Goal: Find specific page/section: Find specific page/section

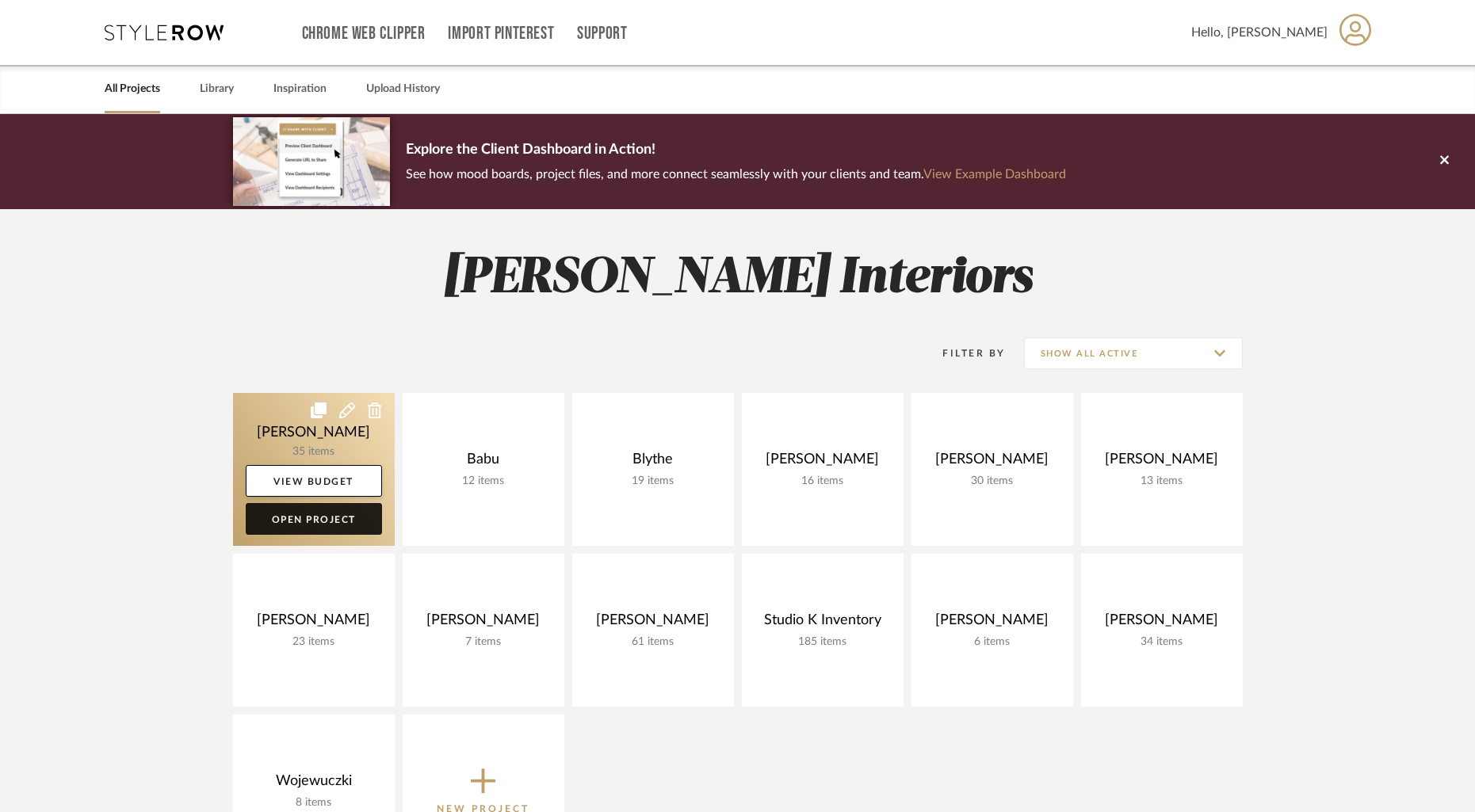
click at [307, 523] on link "Open Project" at bounding box center [314, 518] width 137 height 32
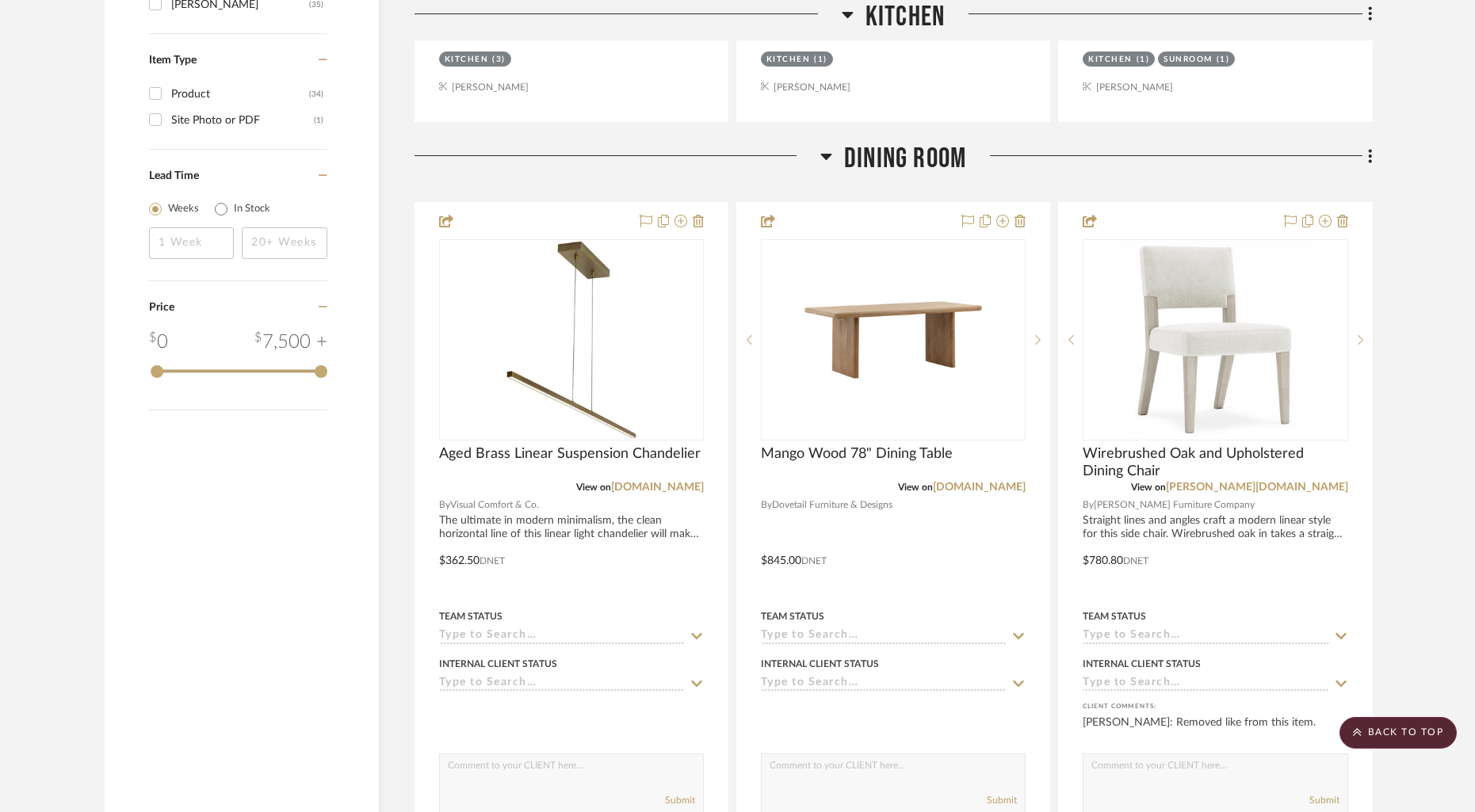
scroll to position [1779, 0]
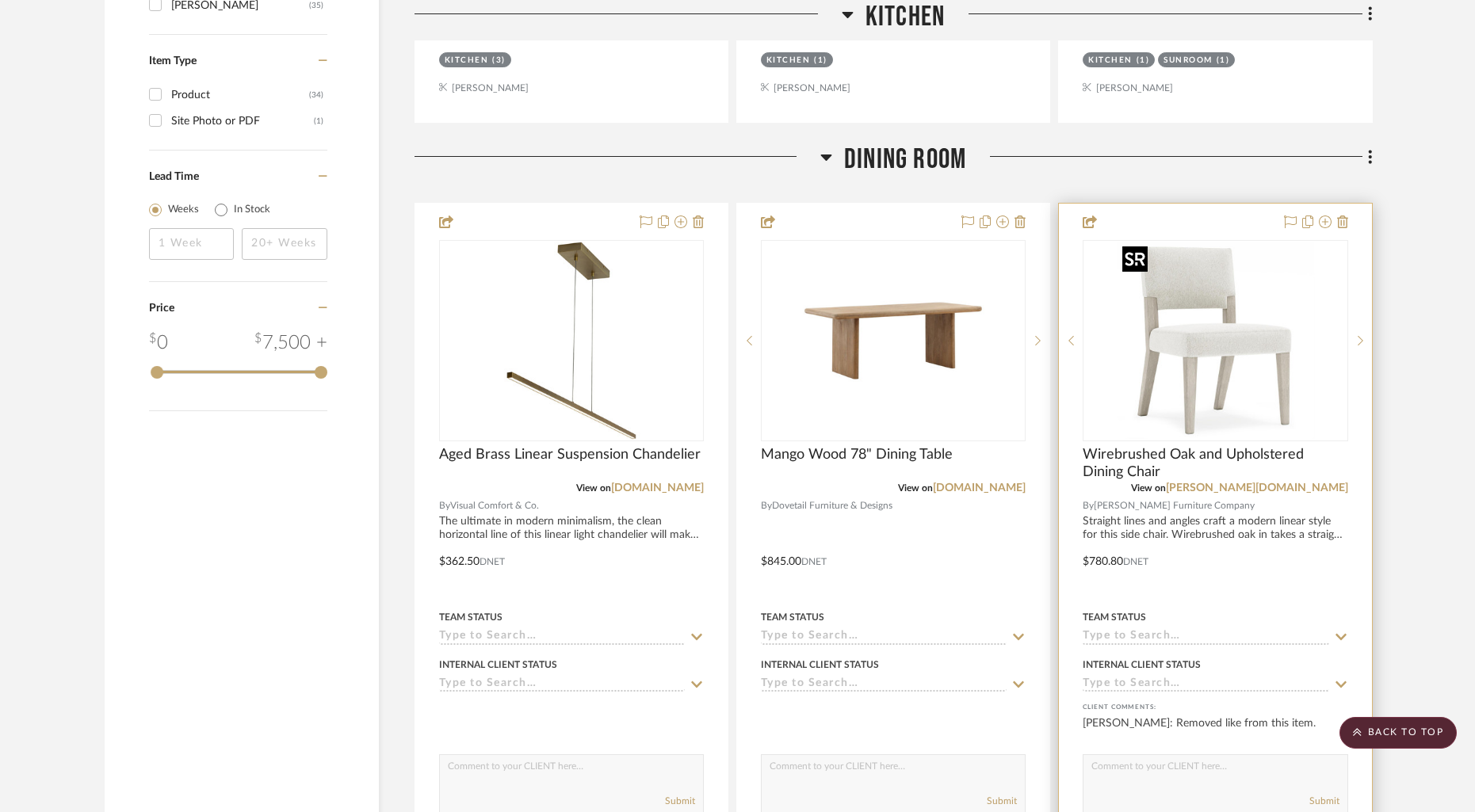
click at [1252, 351] on img "0" at bounding box center [1214, 340] width 198 height 198
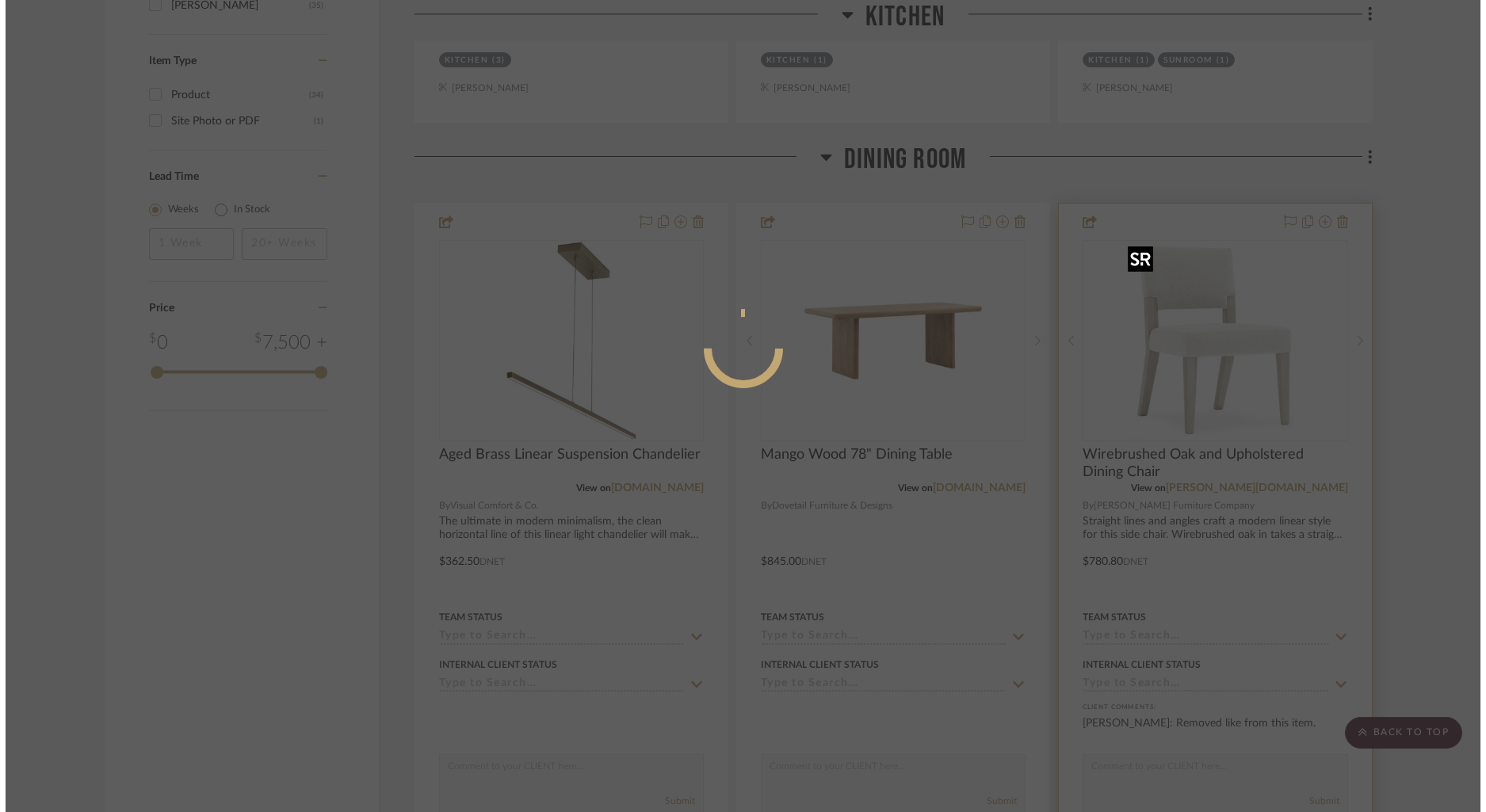
scroll to position [0, 0]
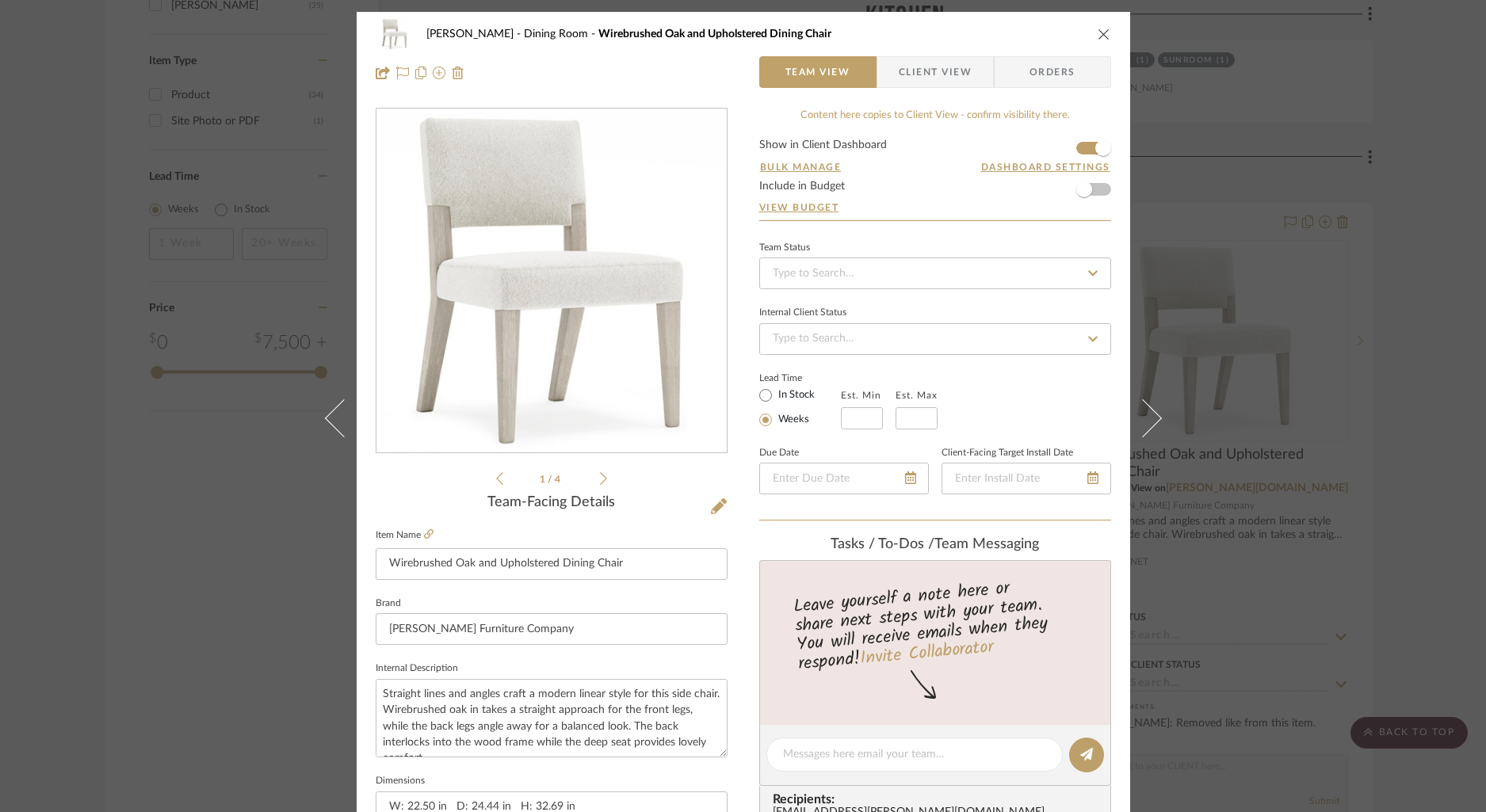
click at [600, 482] on icon at bounding box center [603, 479] width 7 height 13
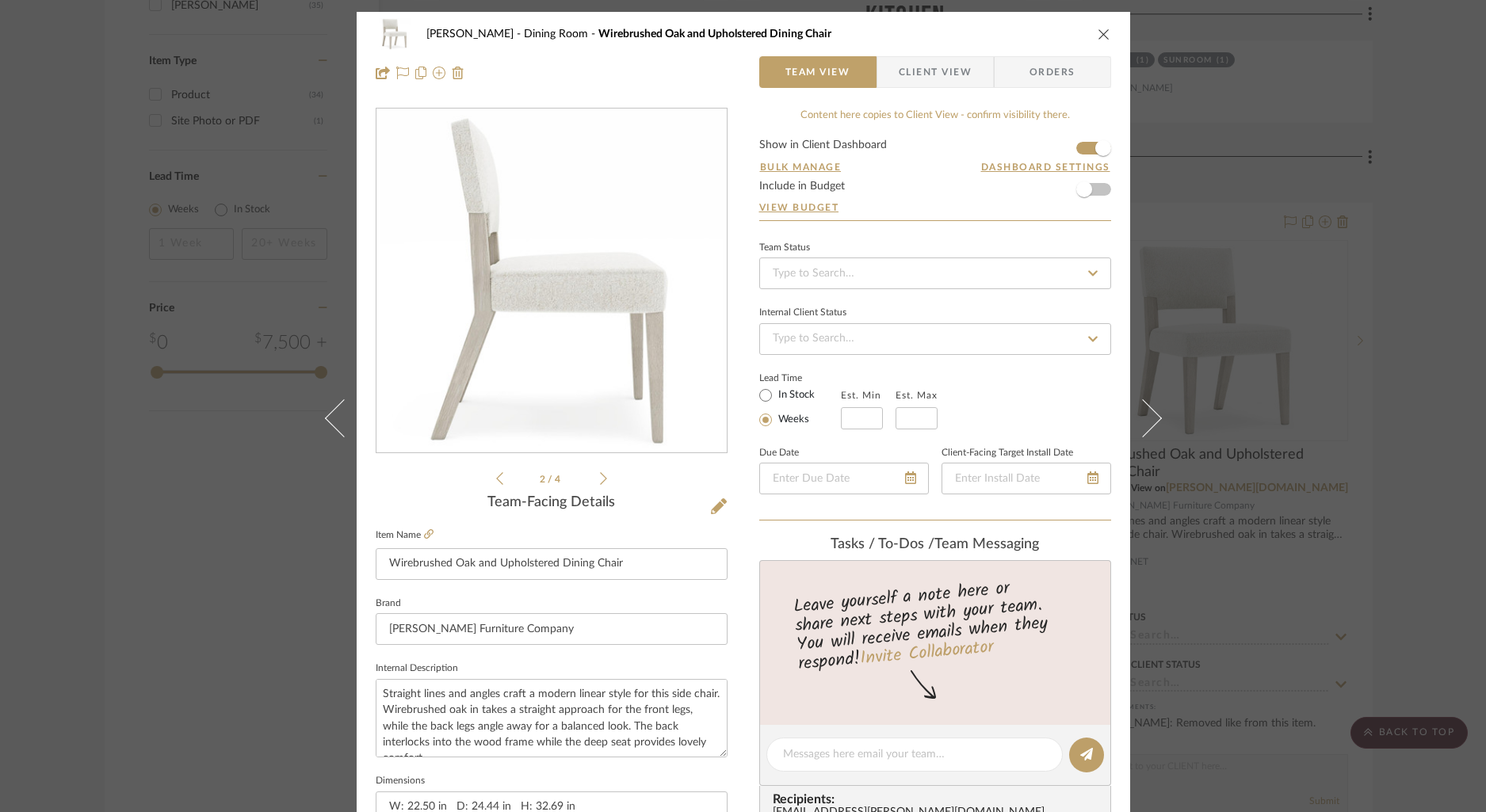
click at [600, 482] on icon at bounding box center [603, 479] width 7 height 13
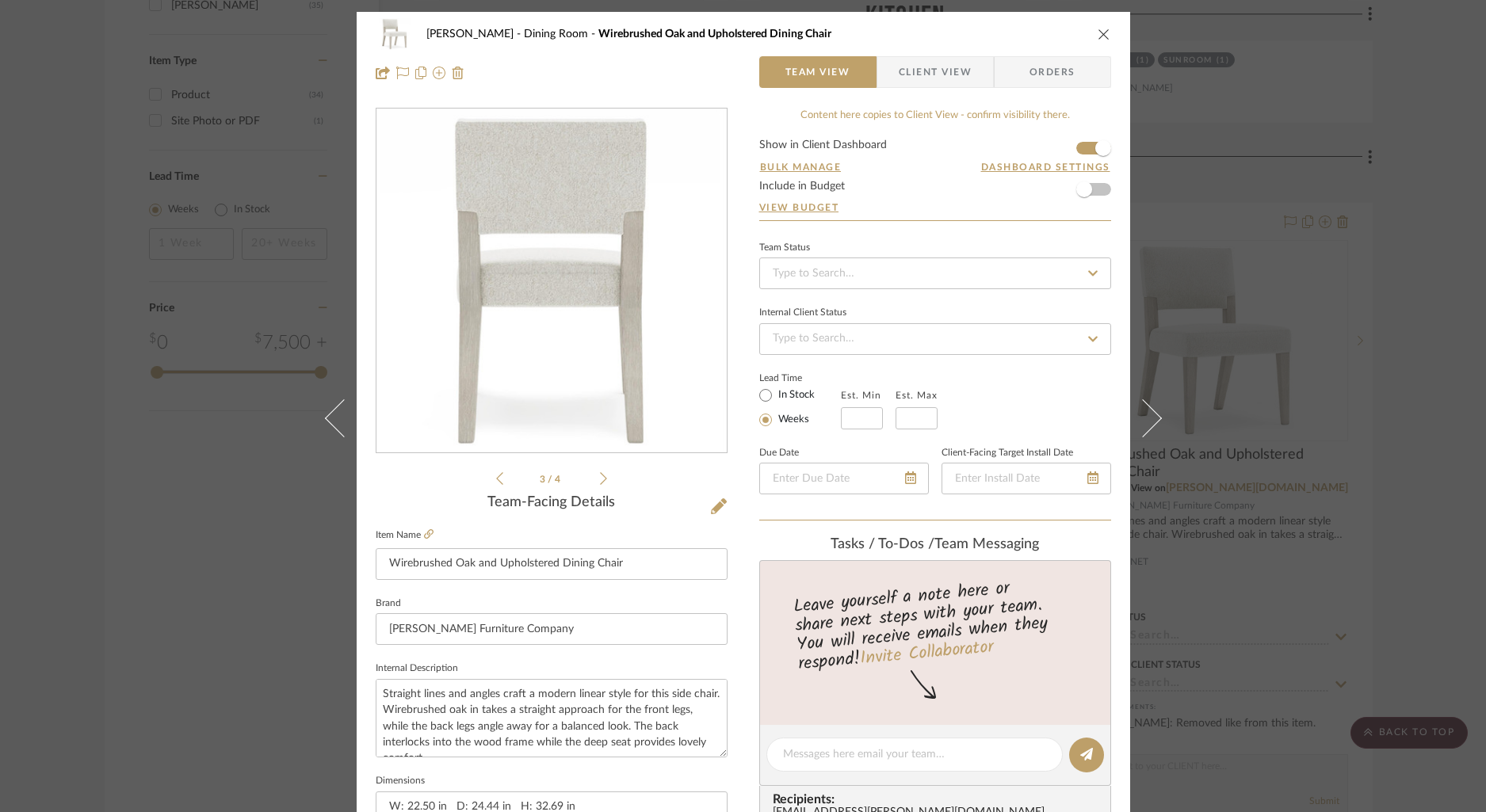
click at [600, 482] on icon at bounding box center [603, 479] width 7 height 13
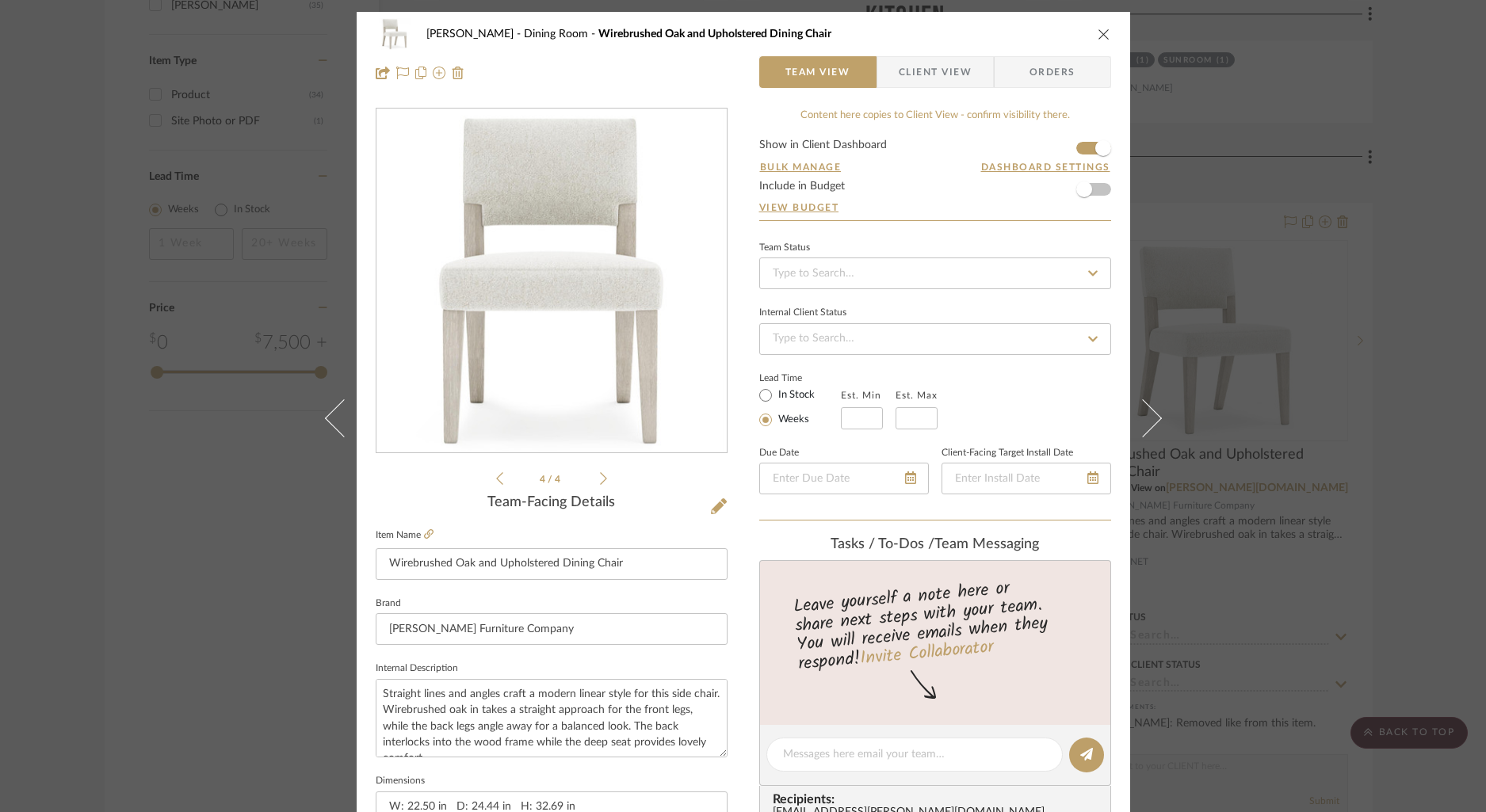
click at [496, 480] on icon at bounding box center [499, 479] width 7 height 15
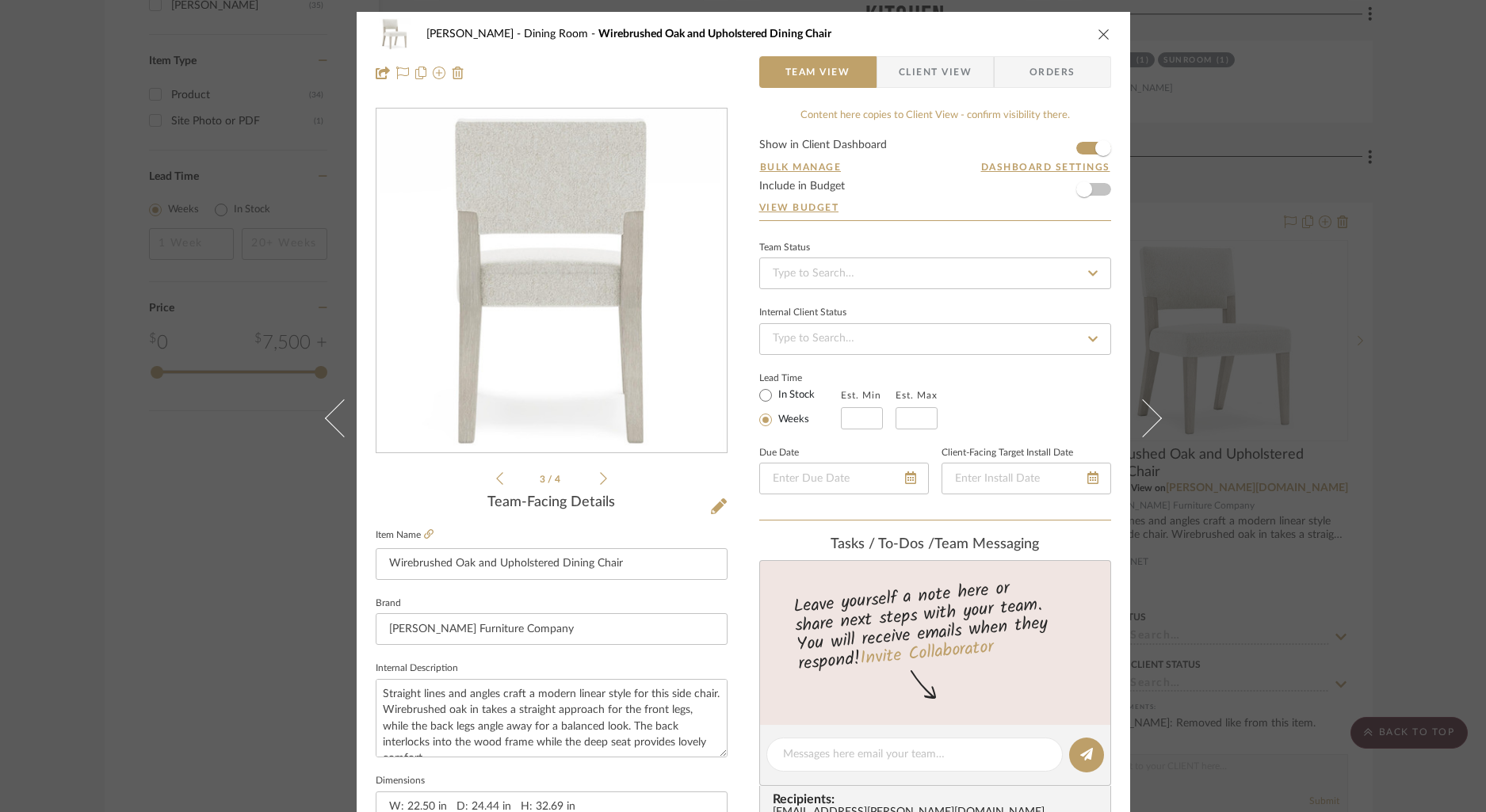
click at [496, 480] on icon at bounding box center [499, 479] width 7 height 15
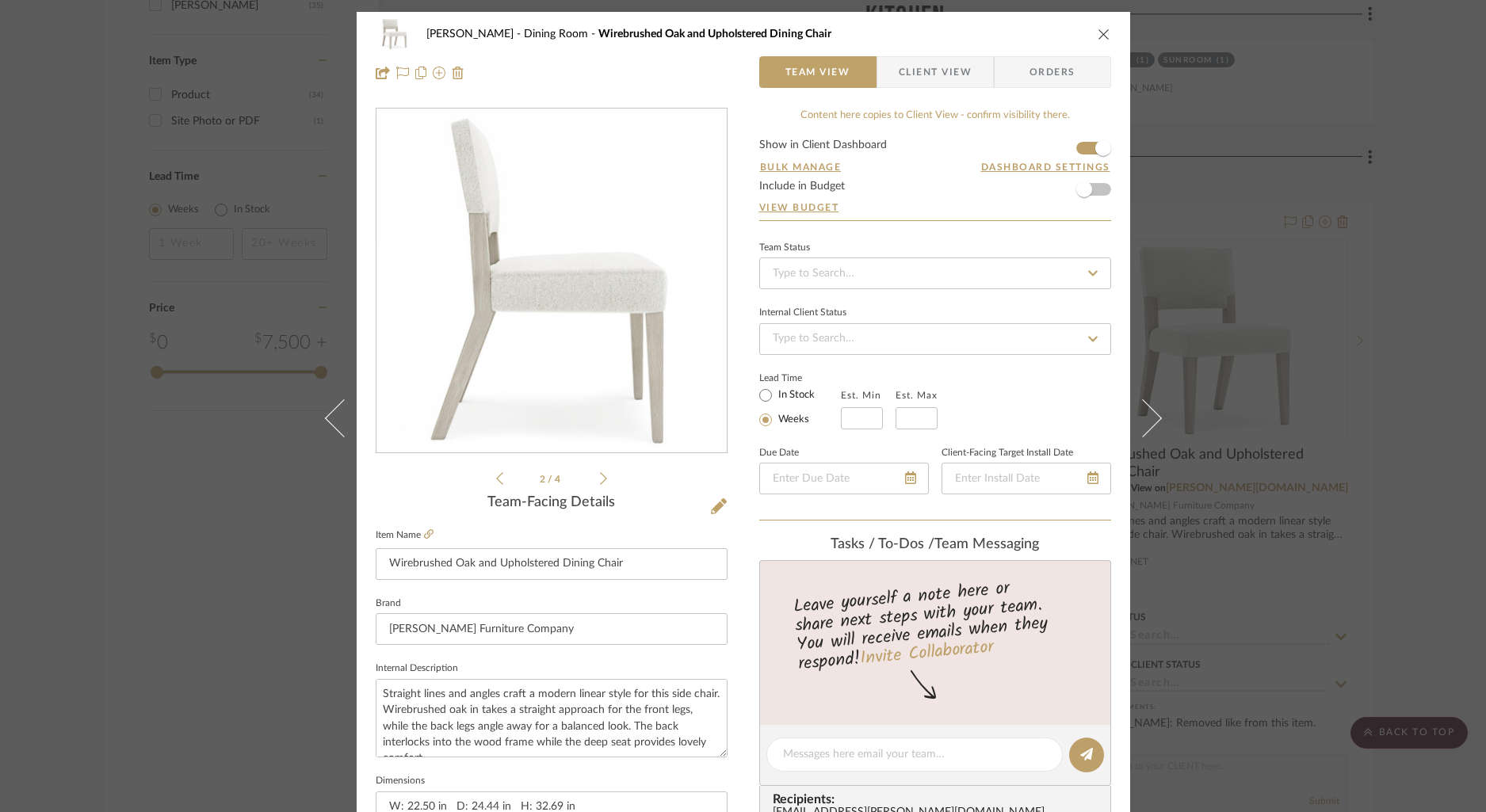
click at [496, 480] on icon at bounding box center [499, 479] width 7 height 15
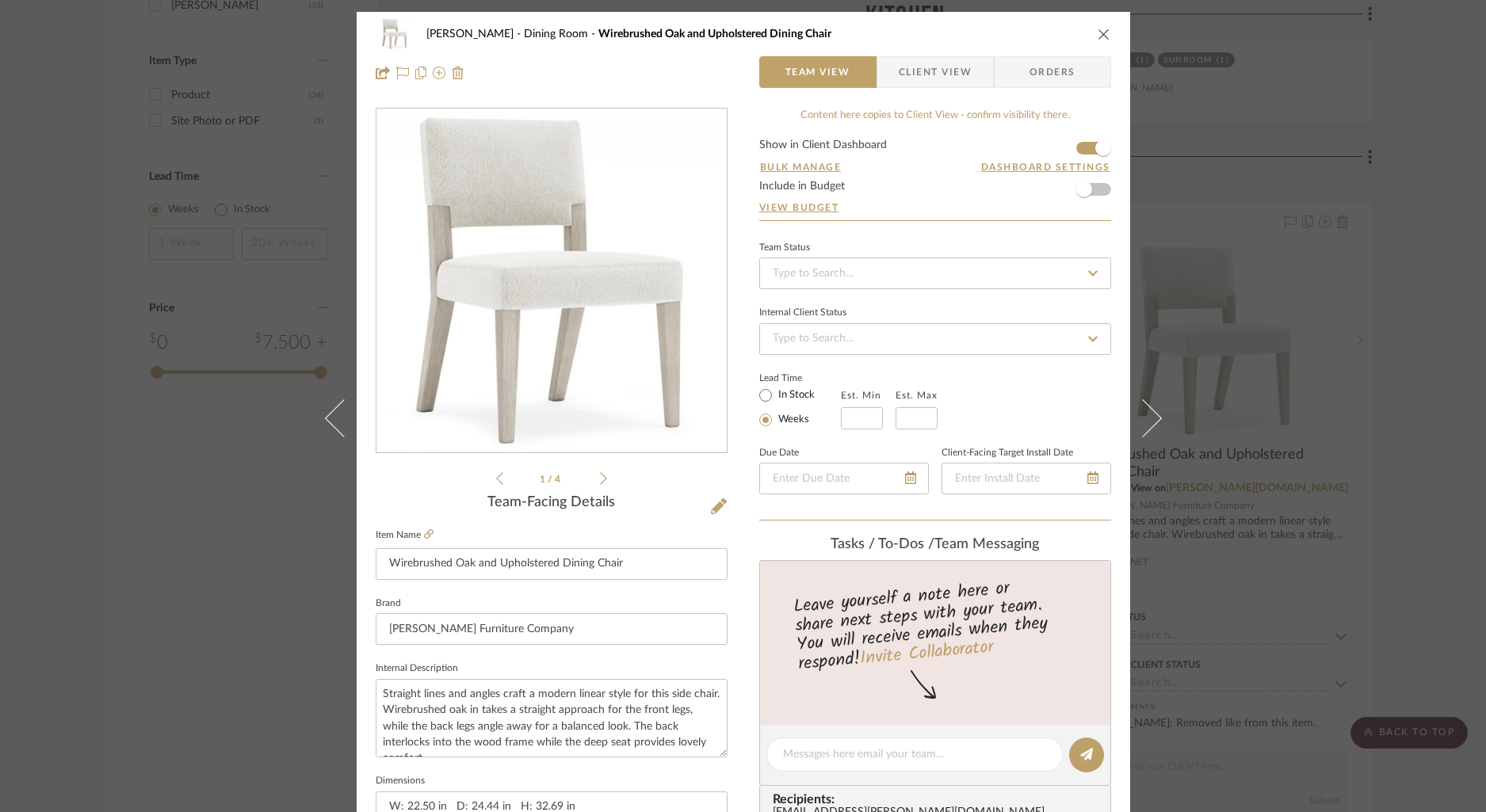
click at [1098, 38] on icon "close" at bounding box center [1104, 34] width 13 height 13
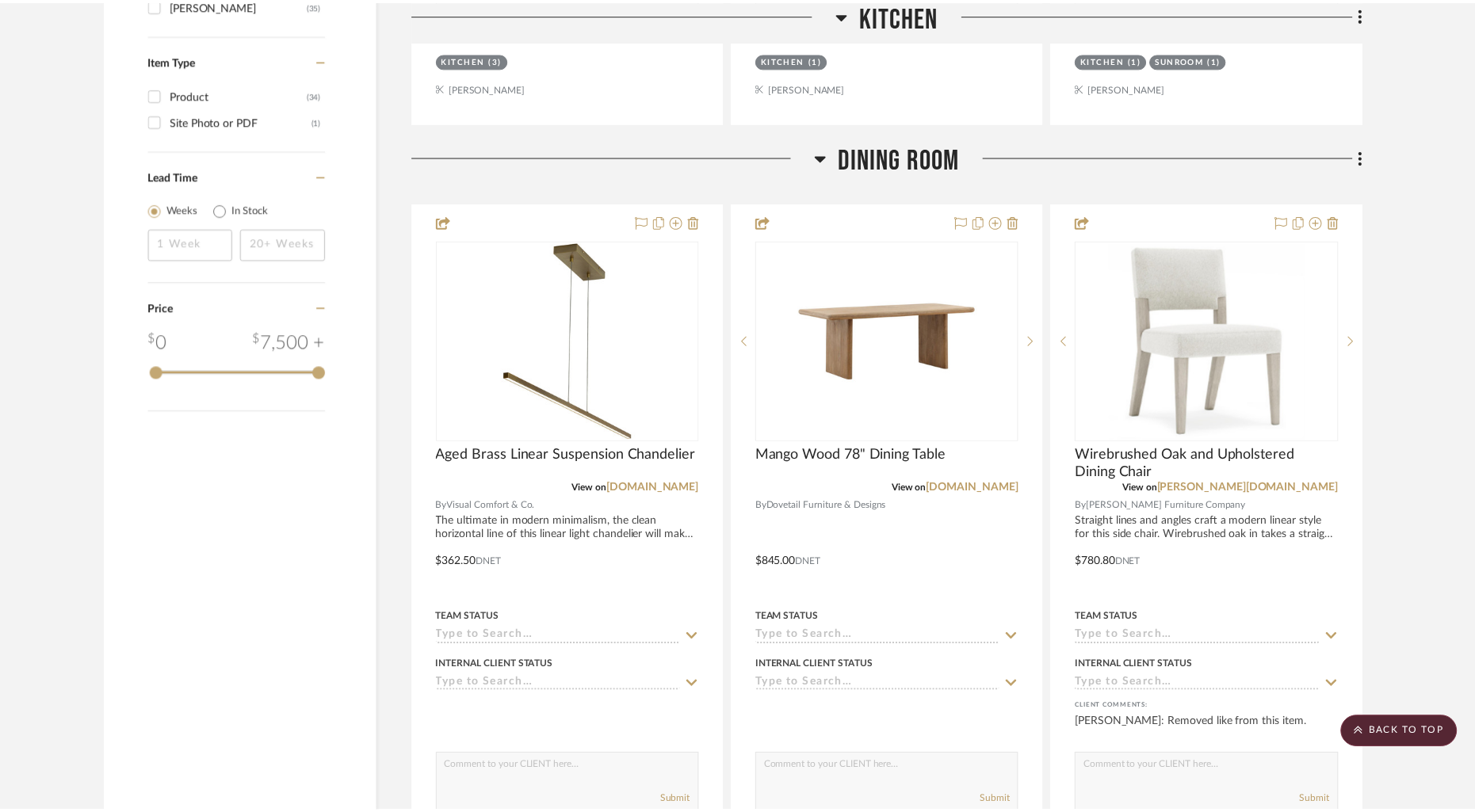
scroll to position [1779, 0]
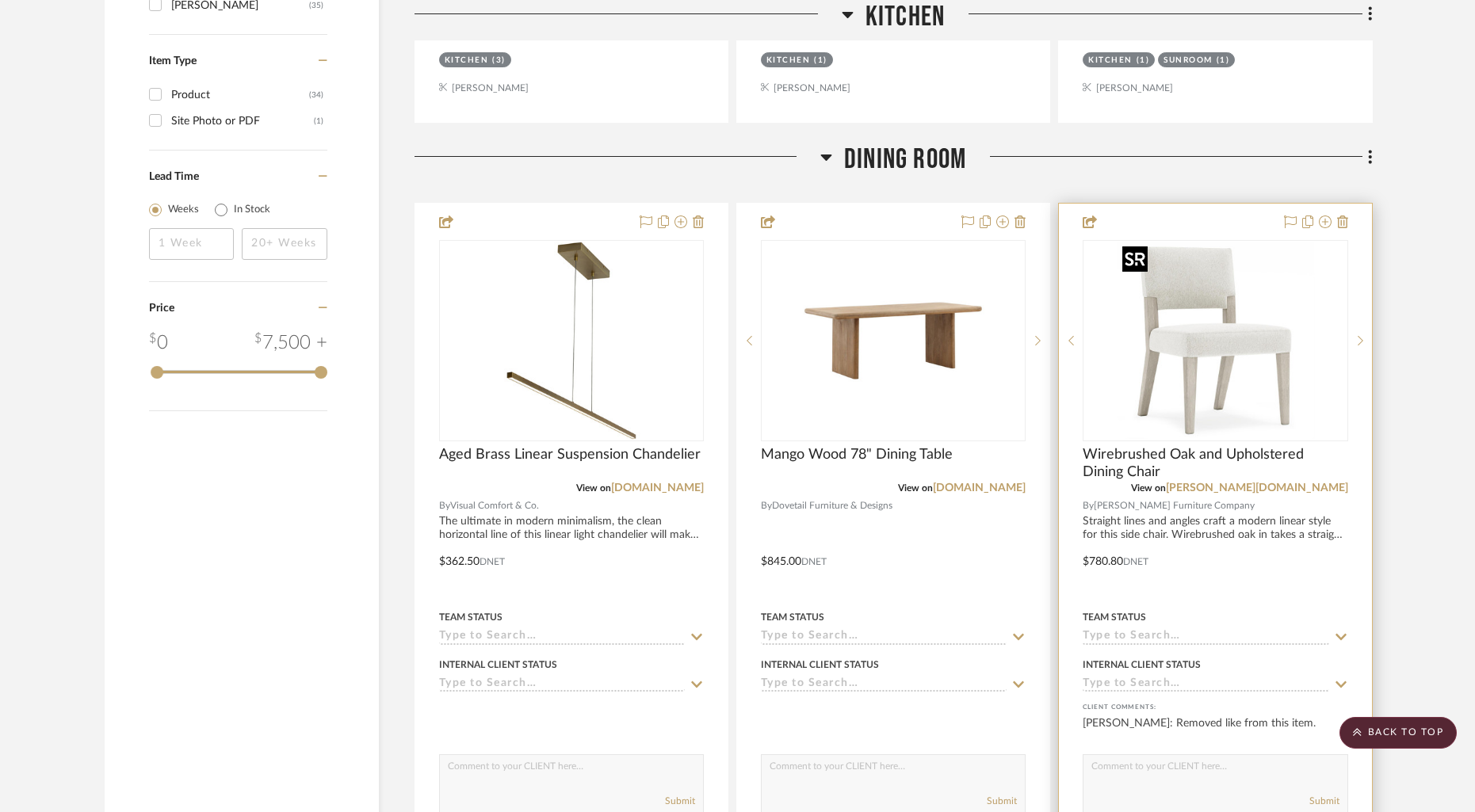
click at [1240, 333] on img "0" at bounding box center [1214, 340] width 198 height 198
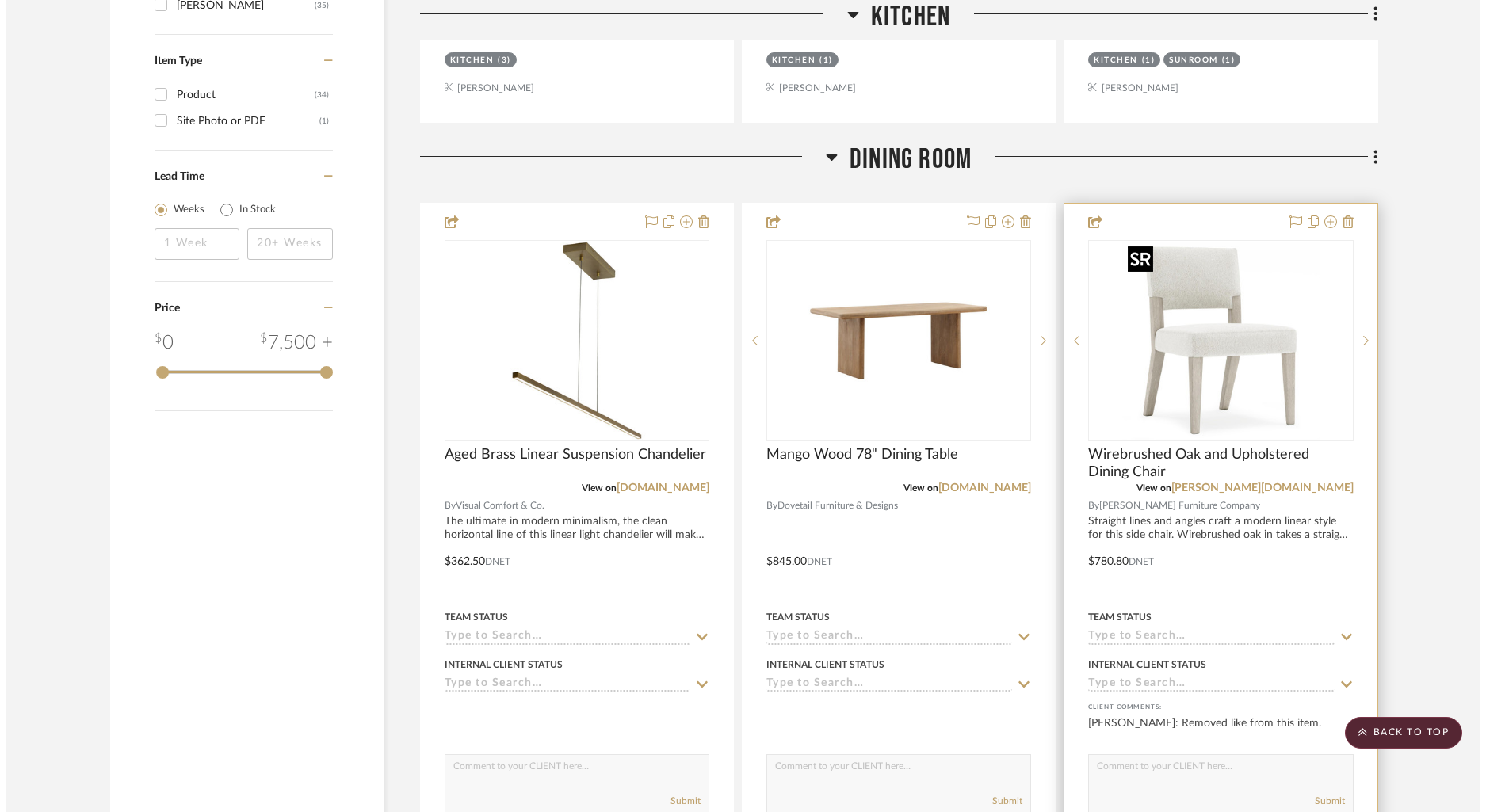
scroll to position [0, 0]
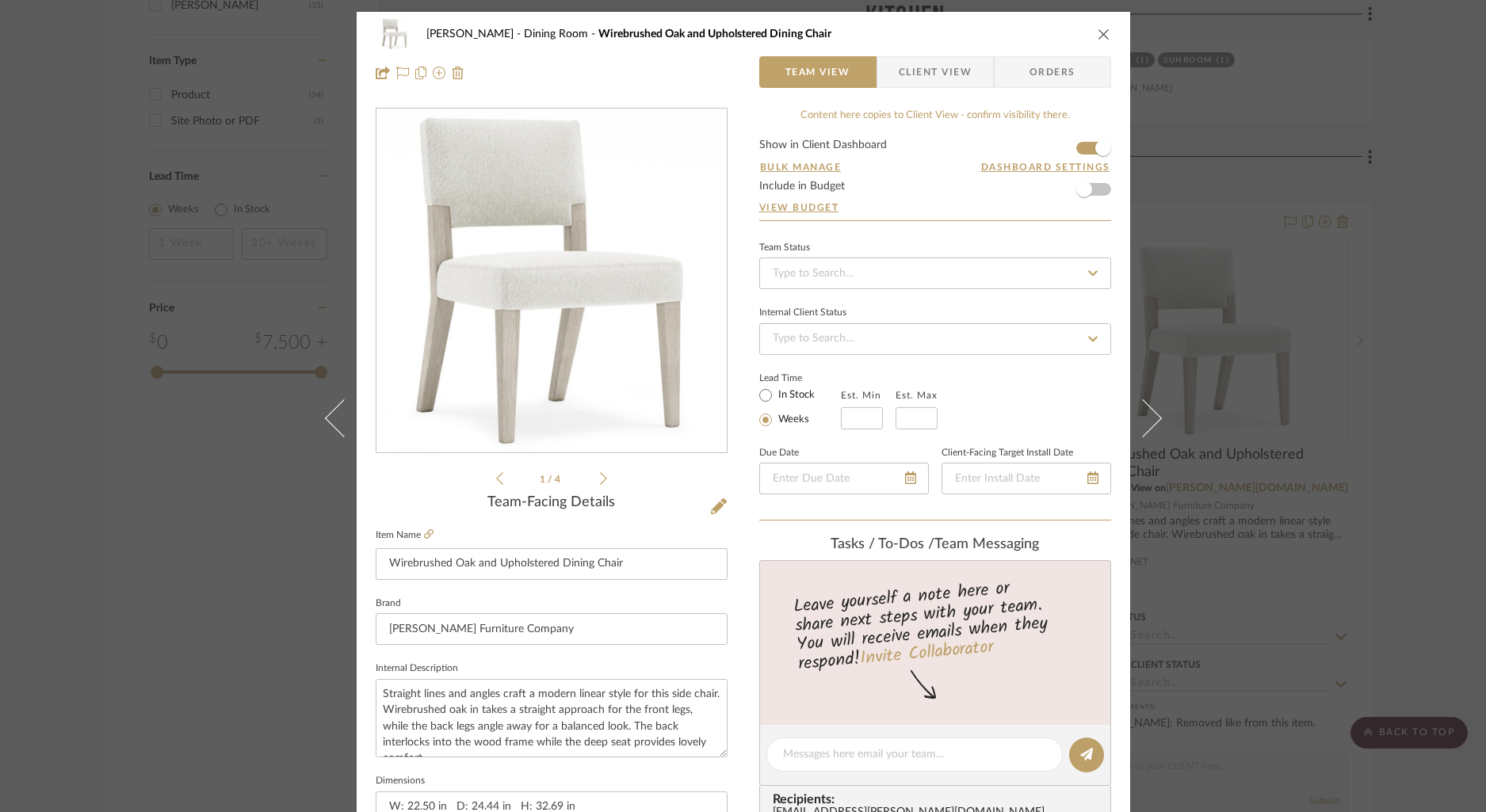
click at [600, 480] on icon at bounding box center [603, 479] width 7 height 13
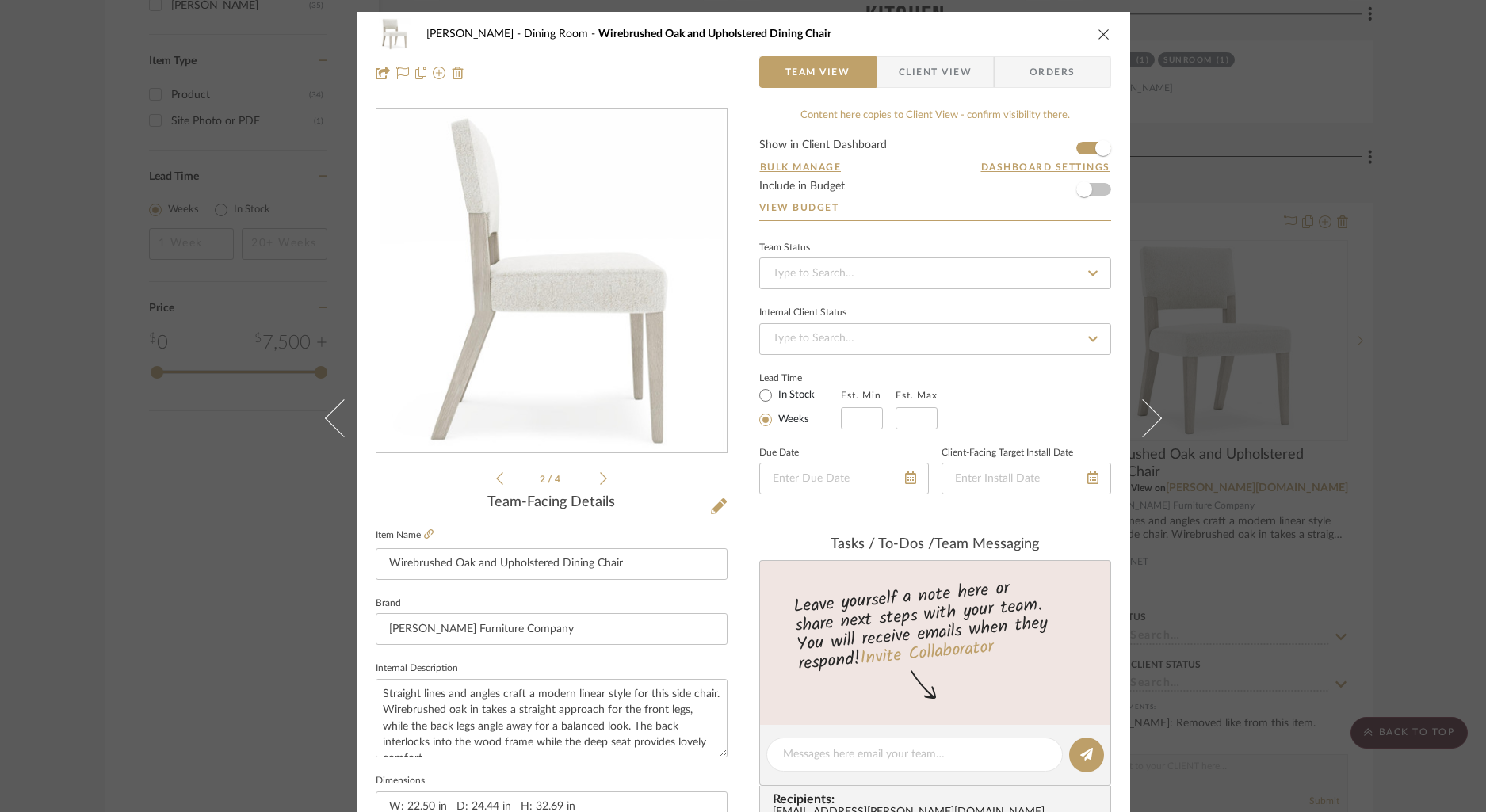
click at [600, 480] on icon at bounding box center [603, 479] width 7 height 13
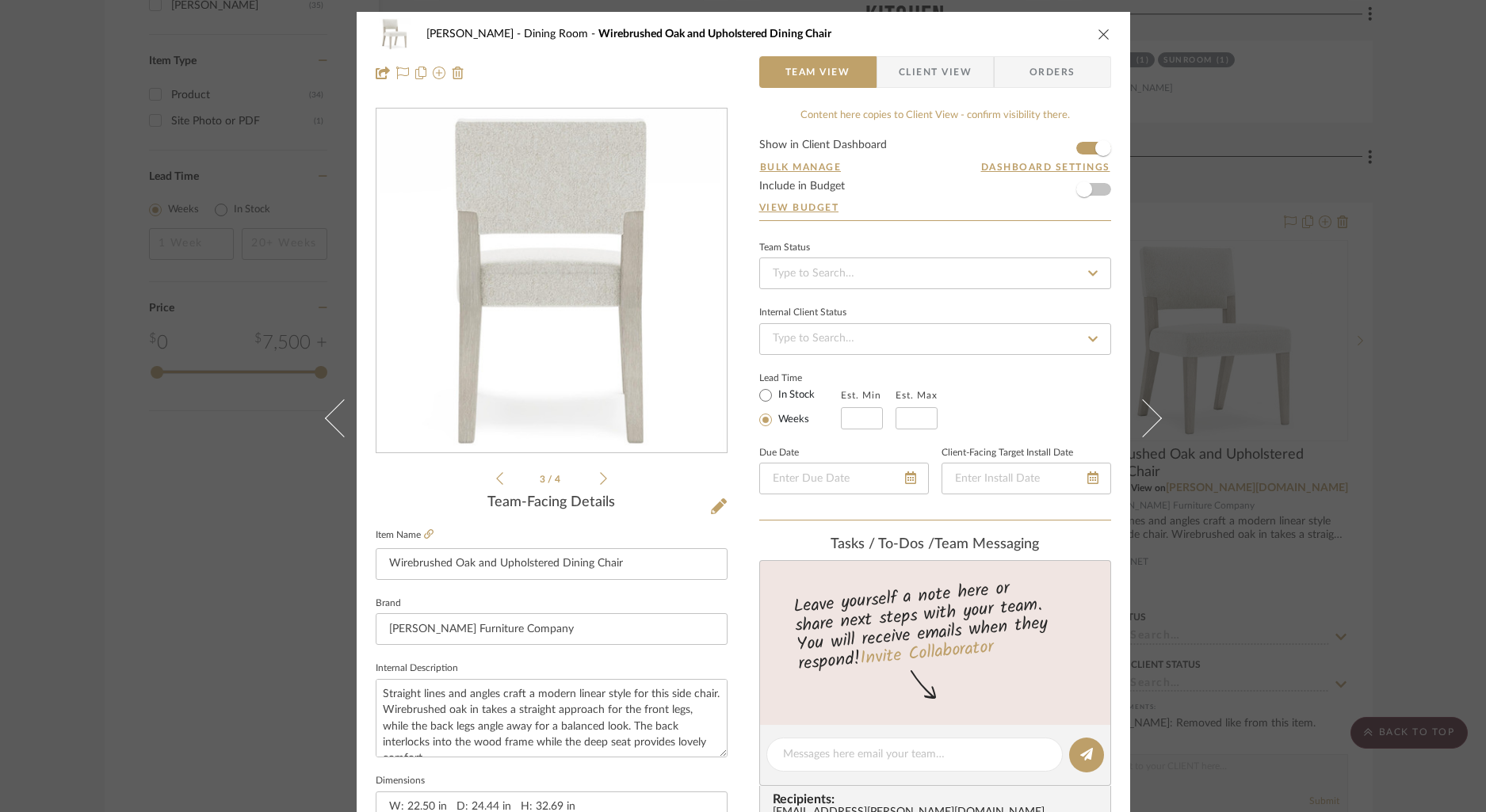
click at [496, 479] on icon at bounding box center [499, 479] width 7 height 13
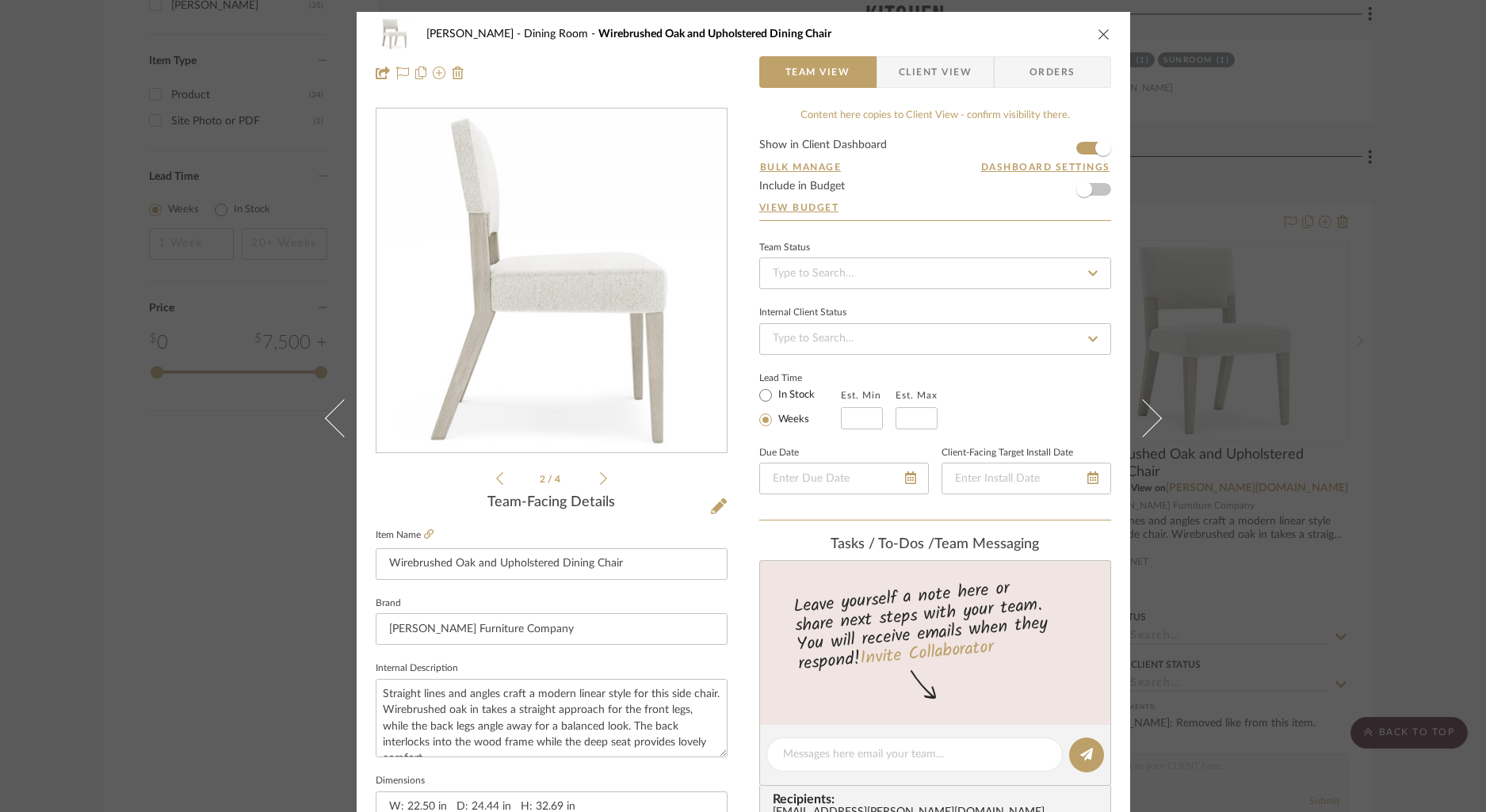
click at [496, 480] on icon at bounding box center [499, 479] width 7 height 13
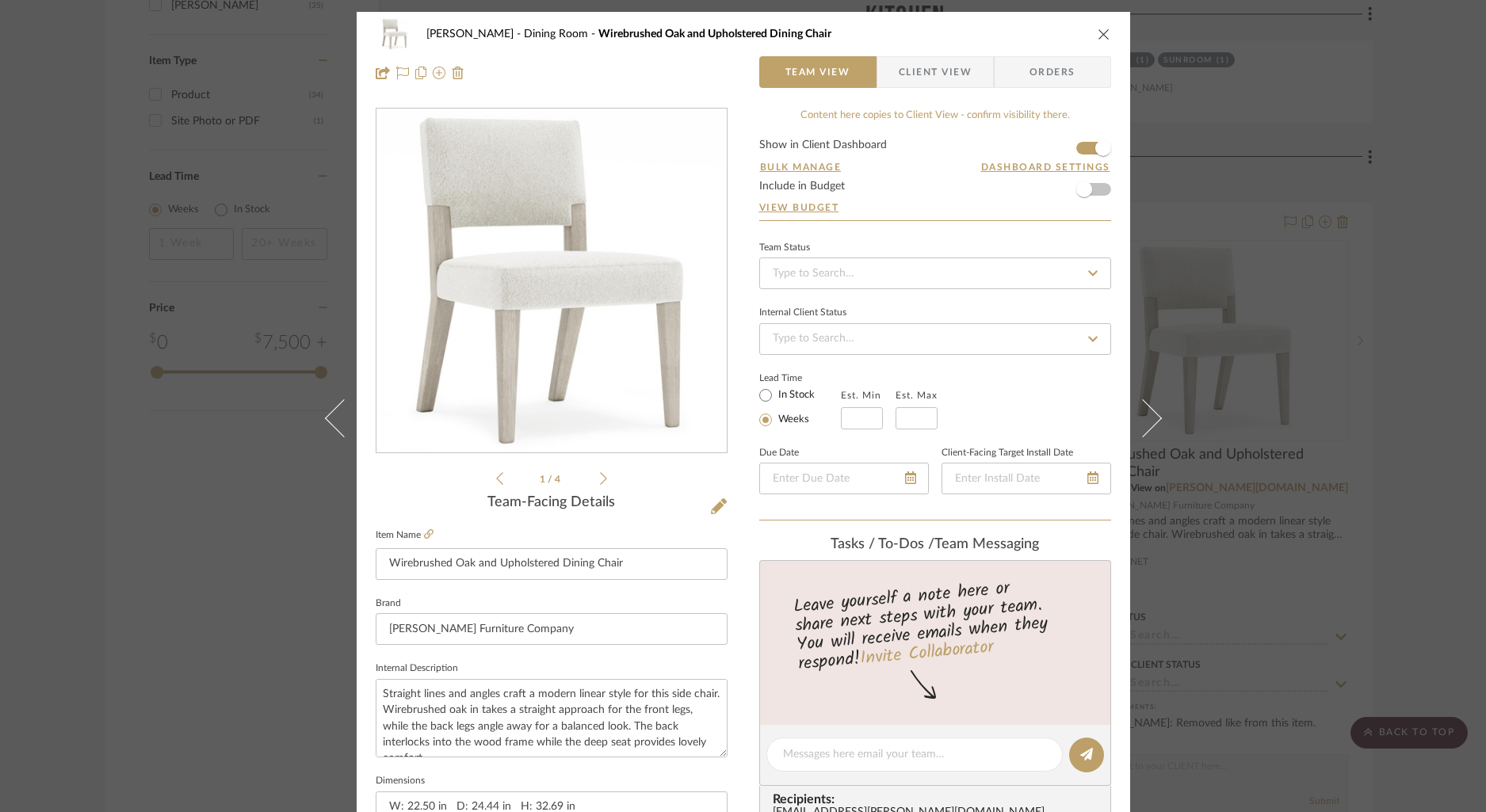
click at [1091, 44] on div "[PERSON_NAME] Dining Room Wirebrushed Oak and Upholstered Dining Chair" at bounding box center [743, 34] width 735 height 32
click at [1099, 40] on icon "close" at bounding box center [1104, 34] width 13 height 13
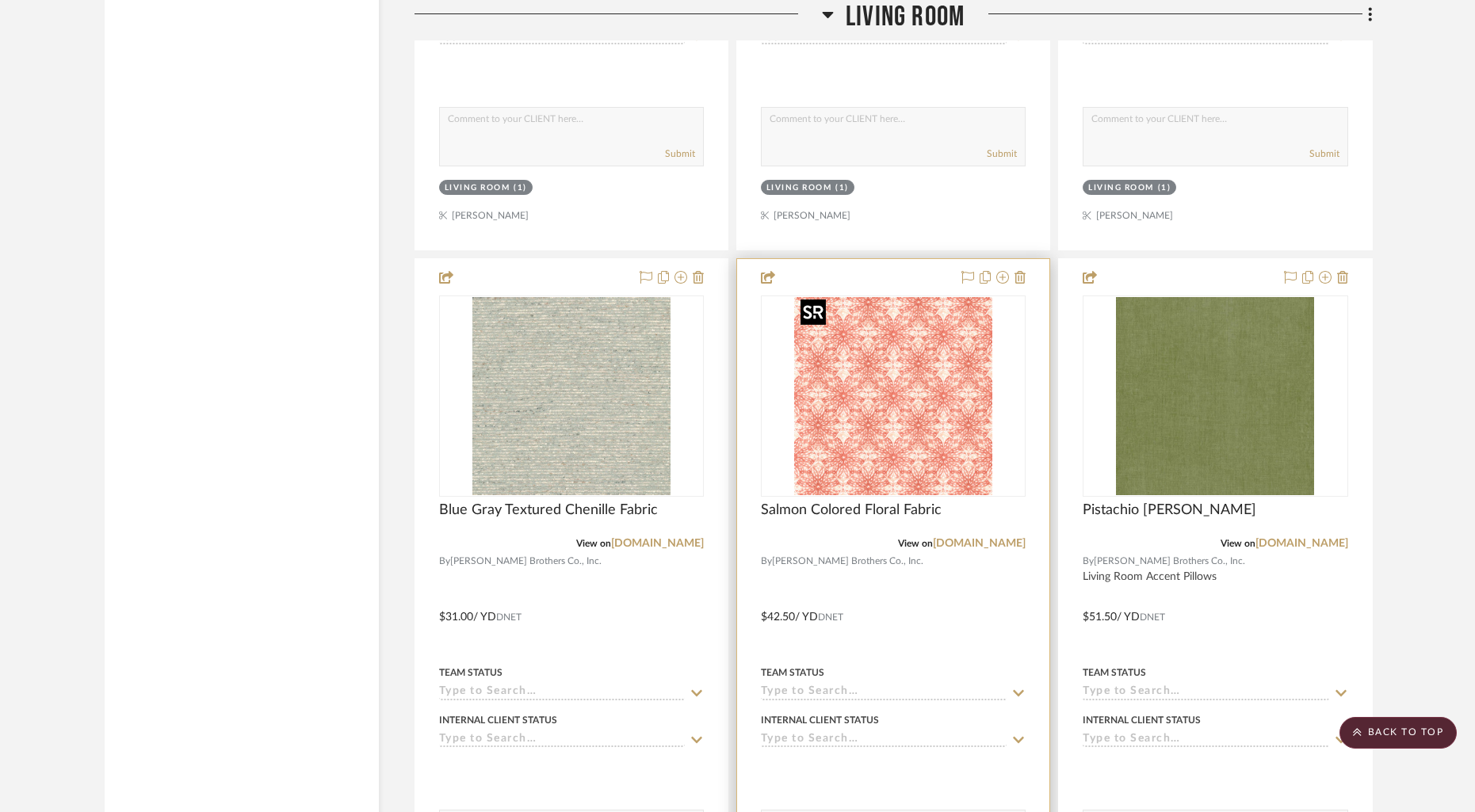
scroll to position [3223, 0]
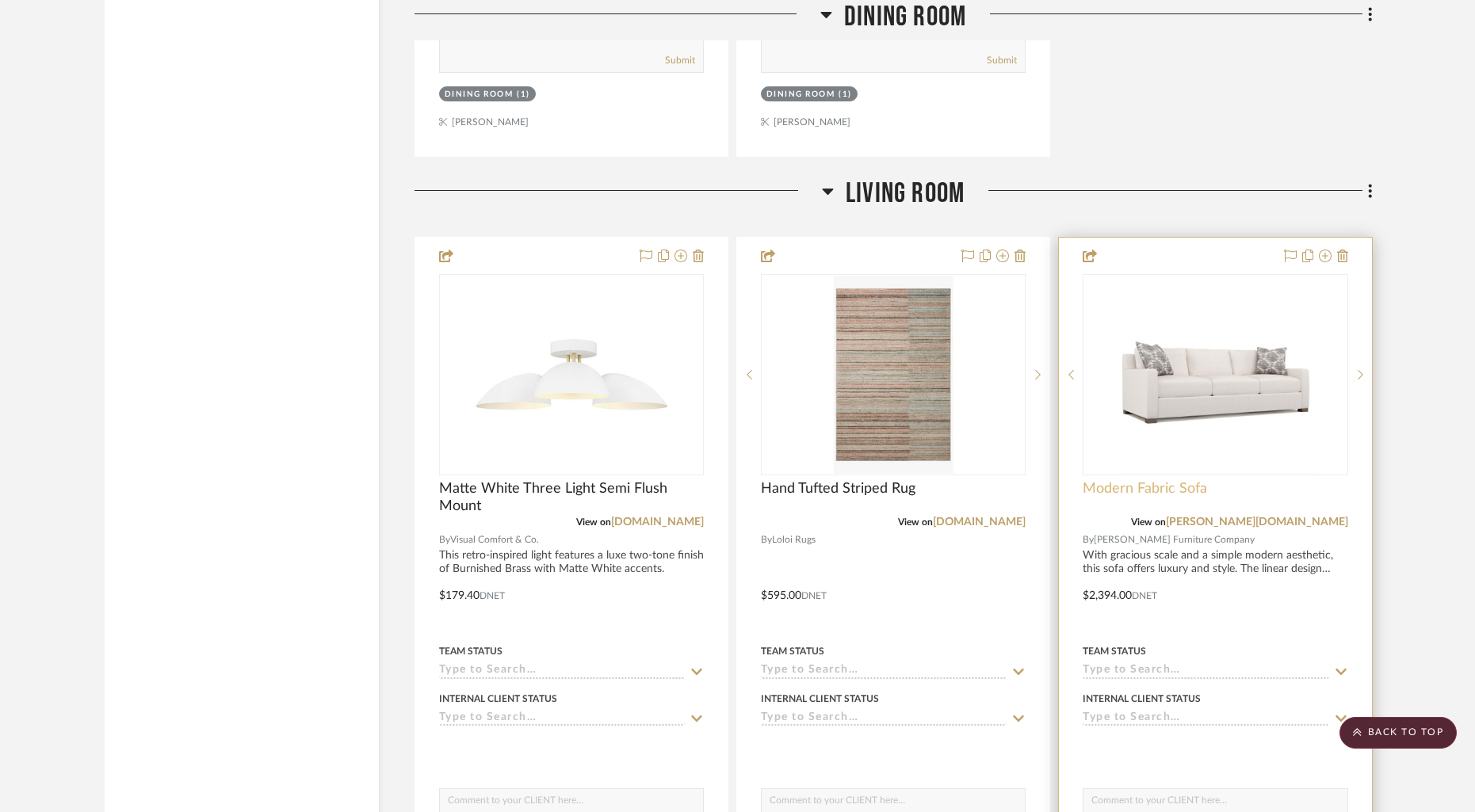
click at [1147, 484] on span "Modern Fabric Sofa" at bounding box center [1145, 489] width 125 height 18
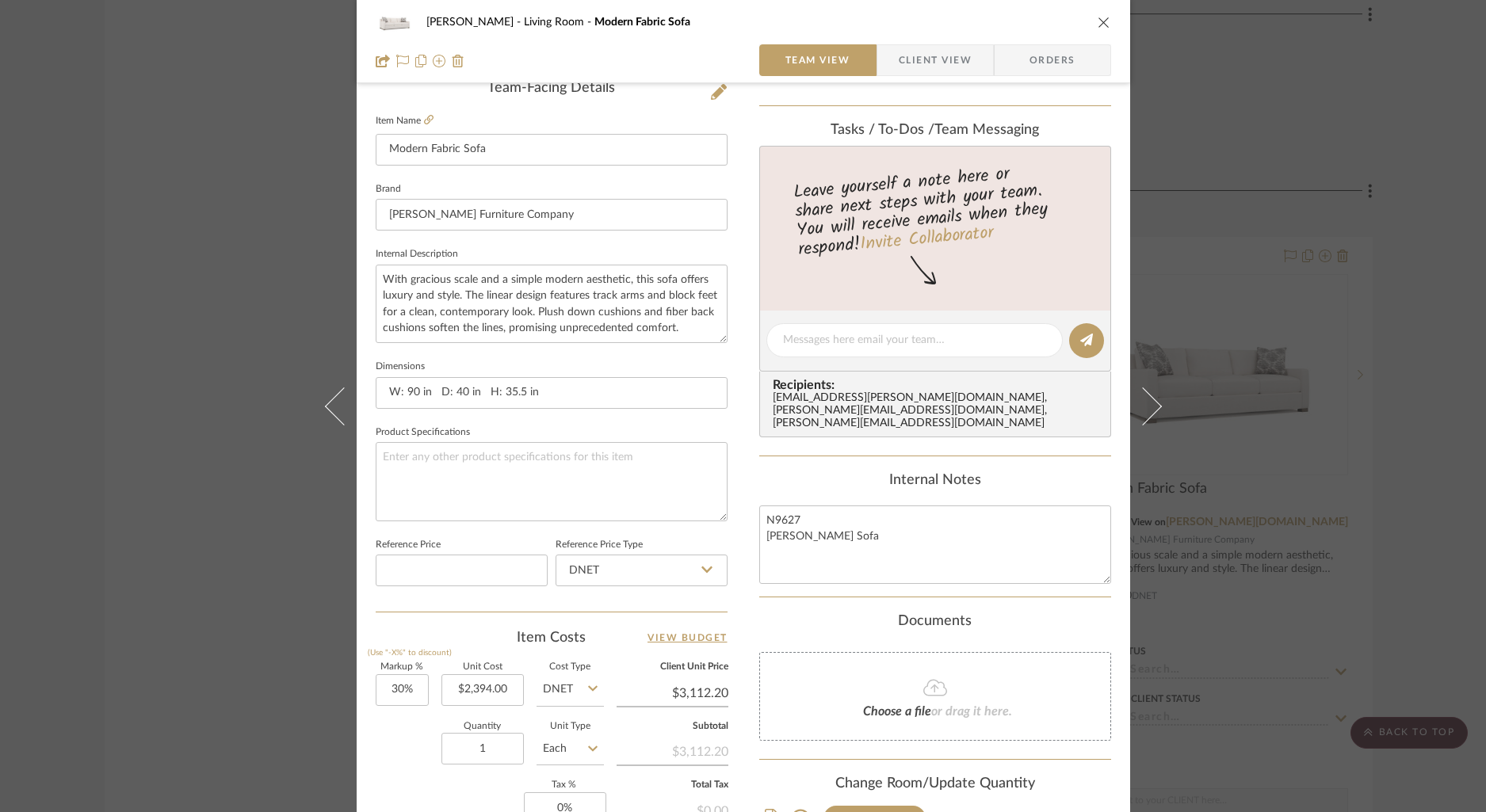
scroll to position [573, 0]
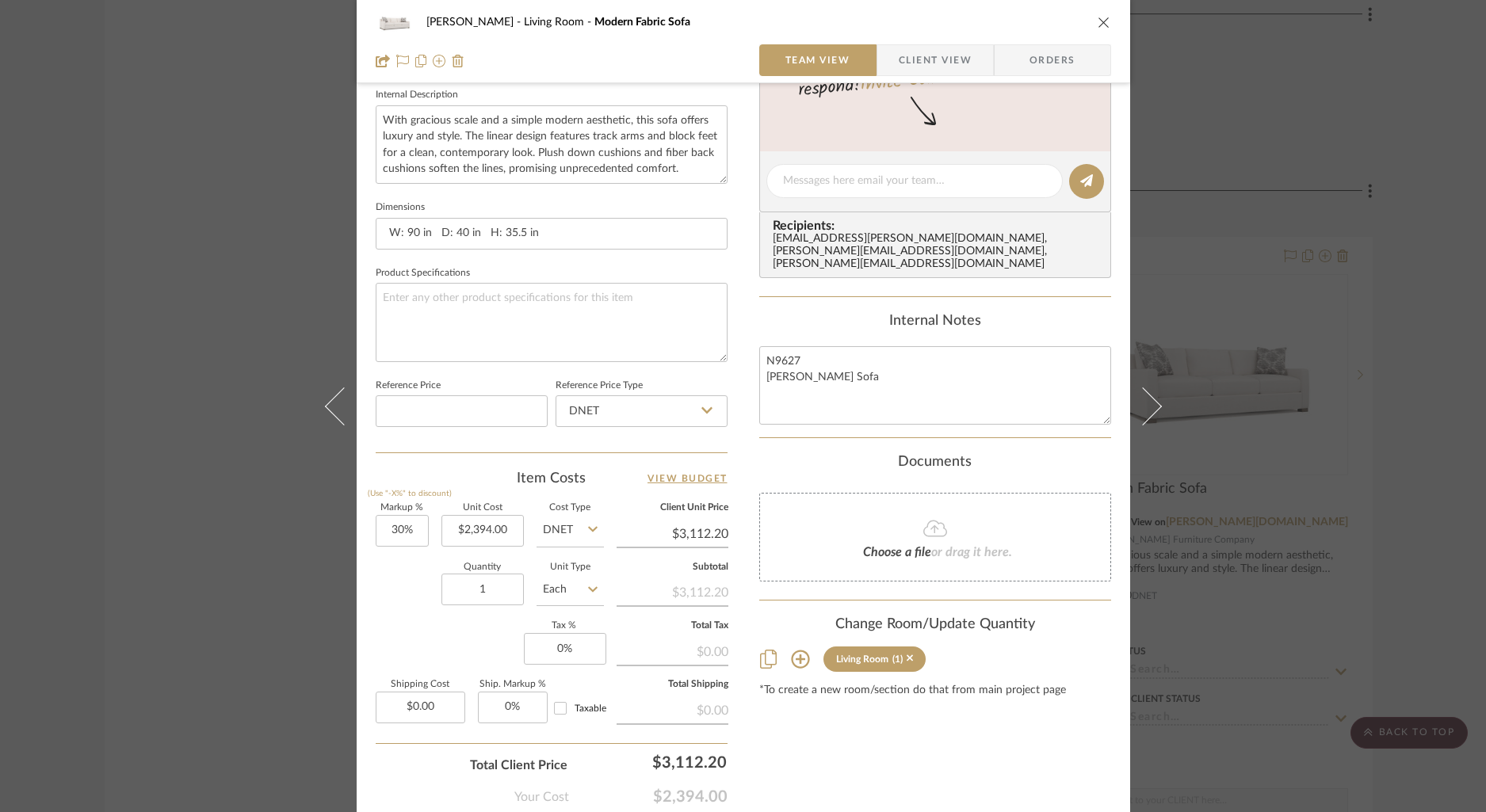
click at [1098, 19] on icon "close" at bounding box center [1104, 23] width 13 height 13
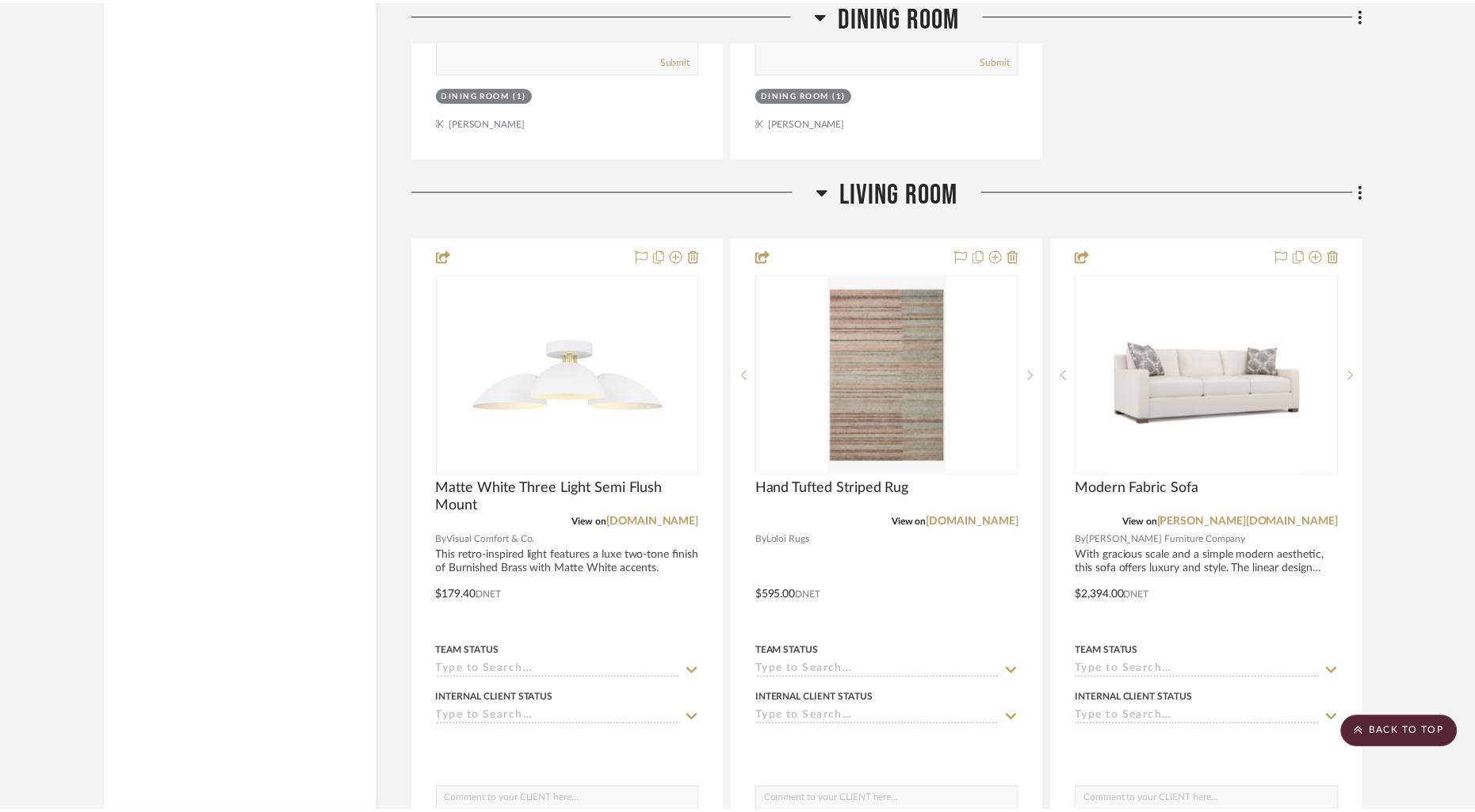
scroll to position [3223, 0]
